Goal: Task Accomplishment & Management: Use online tool/utility

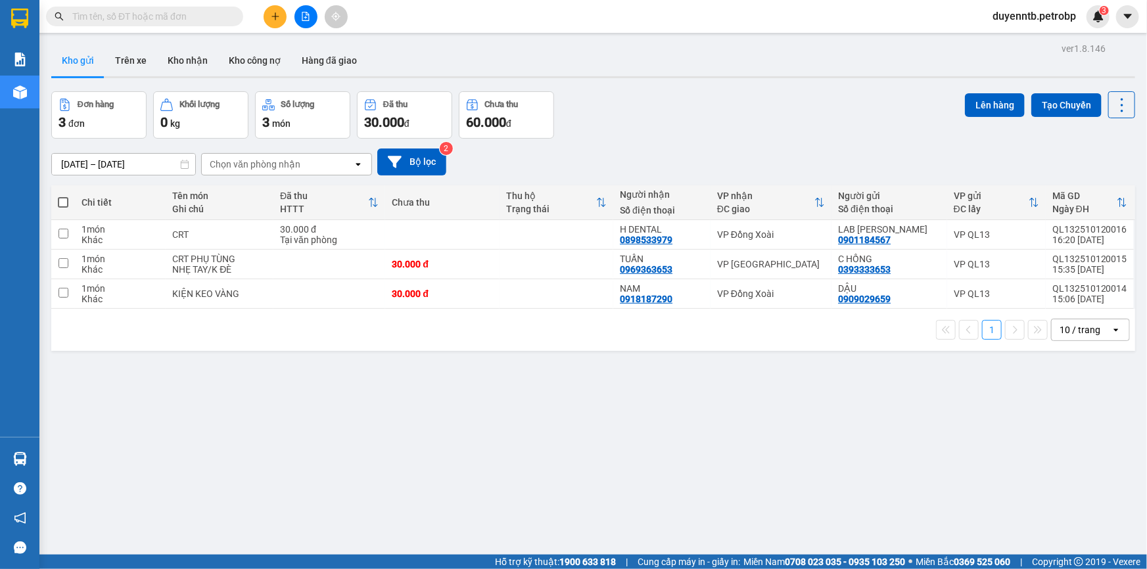
click at [66, 202] on span at bounding box center [63, 202] width 11 height 11
click at [63, 196] on input "checkbox" at bounding box center [63, 196] width 0 height 0
checkbox input "true"
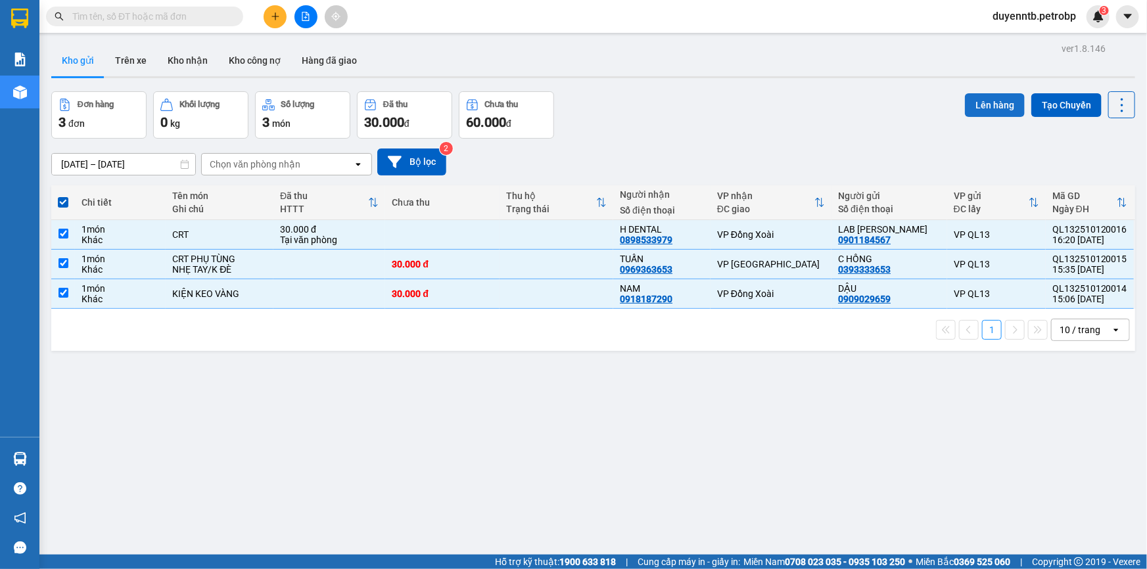
click at [979, 101] on button "Lên hàng" at bounding box center [995, 105] width 60 height 24
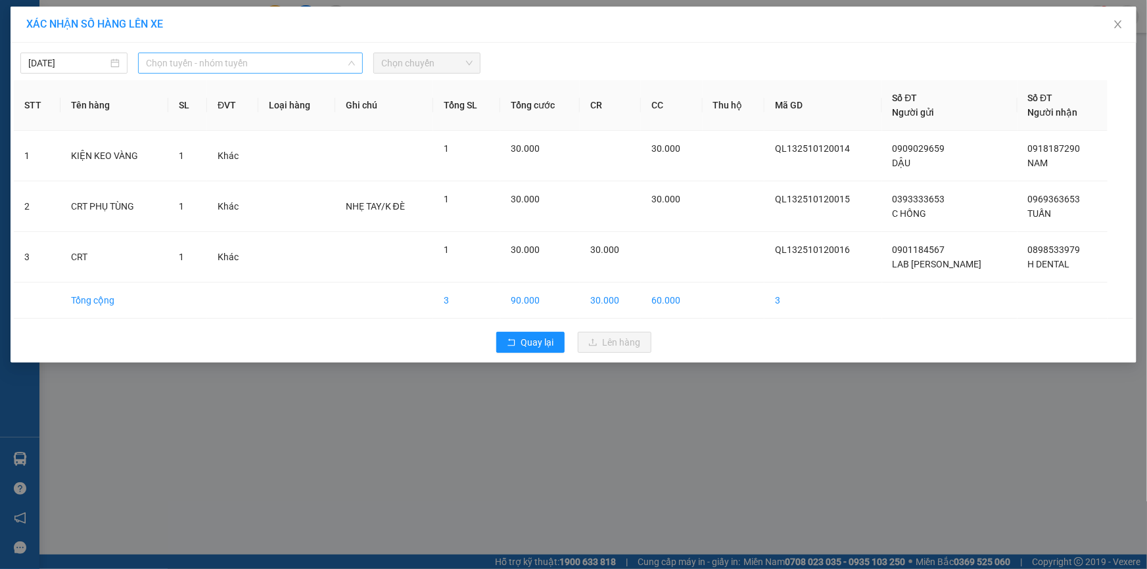
click at [246, 58] on span "Chọn tuyến - nhóm tuyến" at bounding box center [250, 63] width 209 height 20
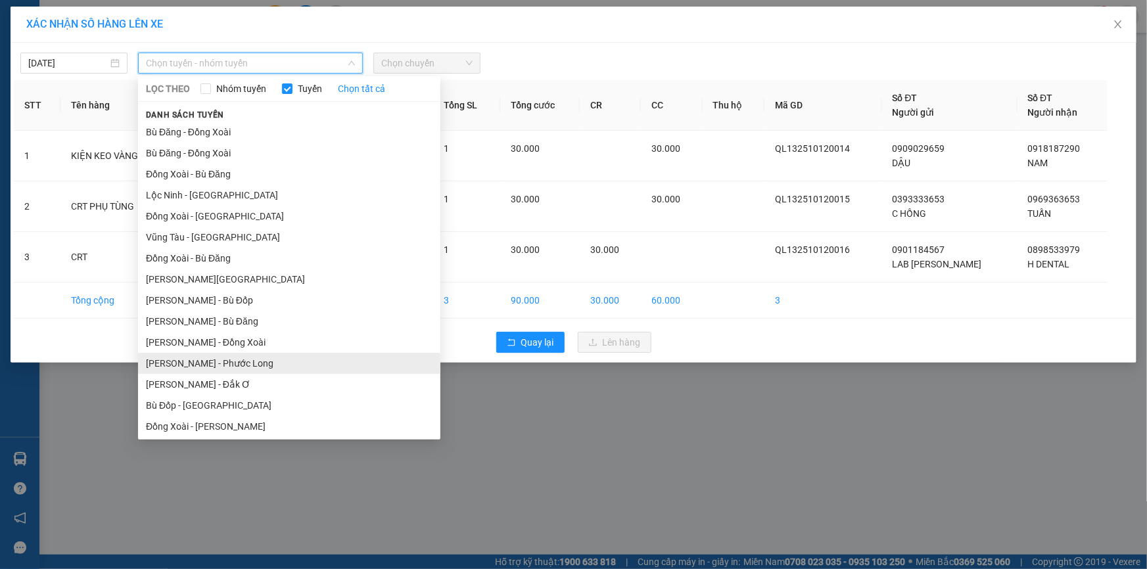
click at [244, 356] on li "Hồ Chí Minh - Phước Long" at bounding box center [289, 363] width 302 height 21
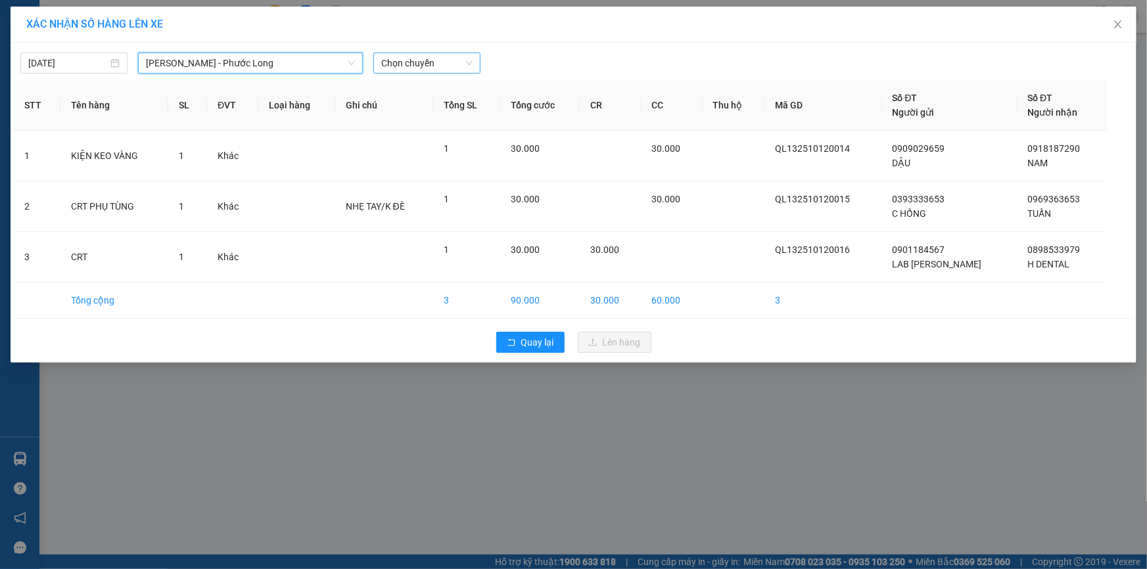
click at [420, 61] on span "Chọn chuyến" at bounding box center [426, 63] width 91 height 20
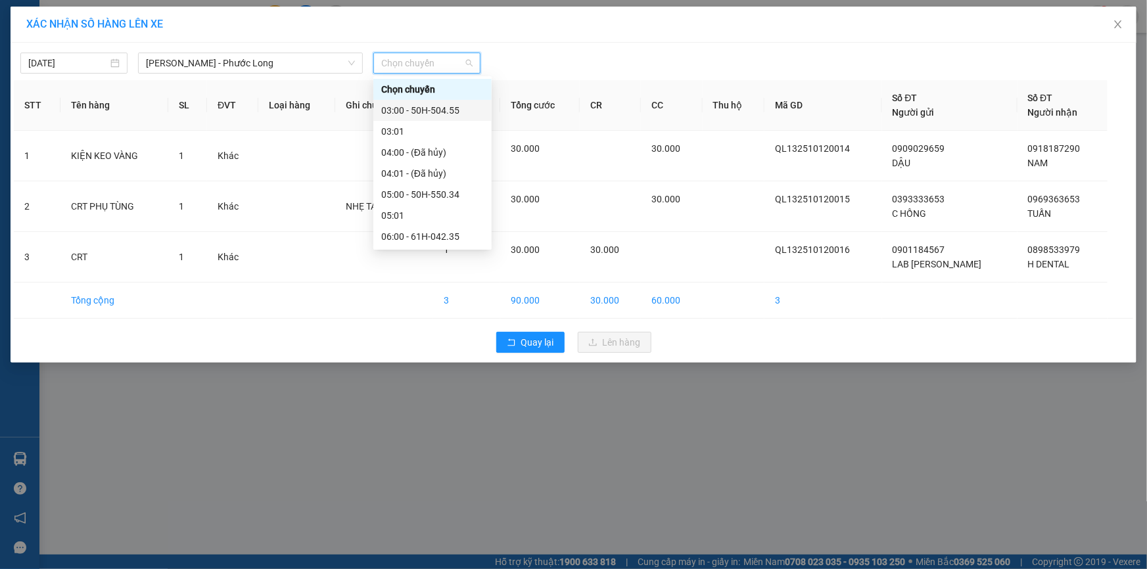
click at [434, 110] on div "03:00 - 50H-504.55" at bounding box center [432, 110] width 103 height 14
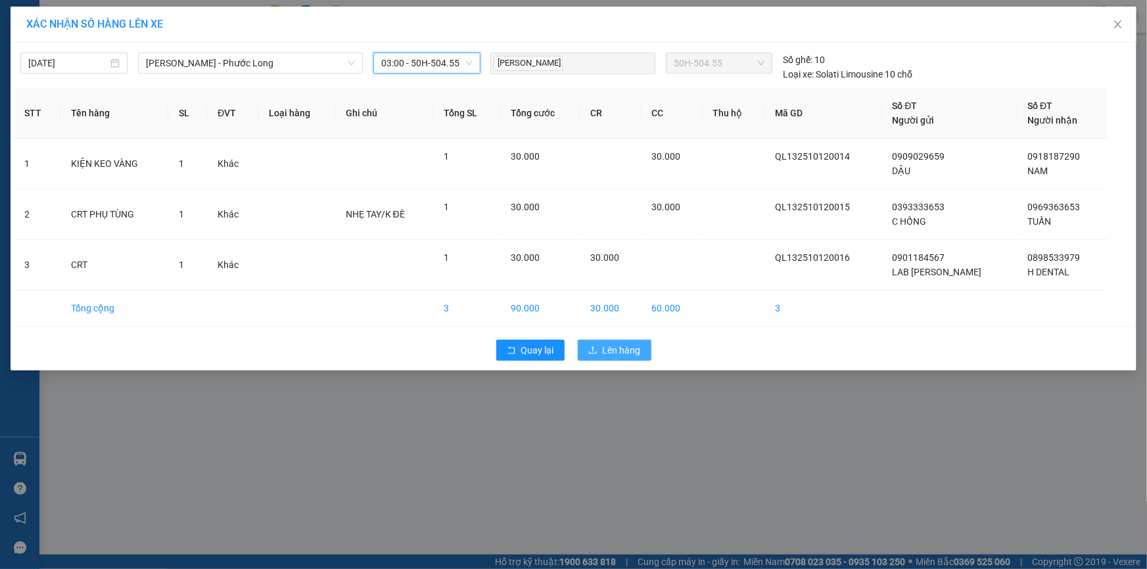
click at [604, 348] on span "Lên hàng" at bounding box center [622, 350] width 38 height 14
